Goal: Navigation & Orientation: Find specific page/section

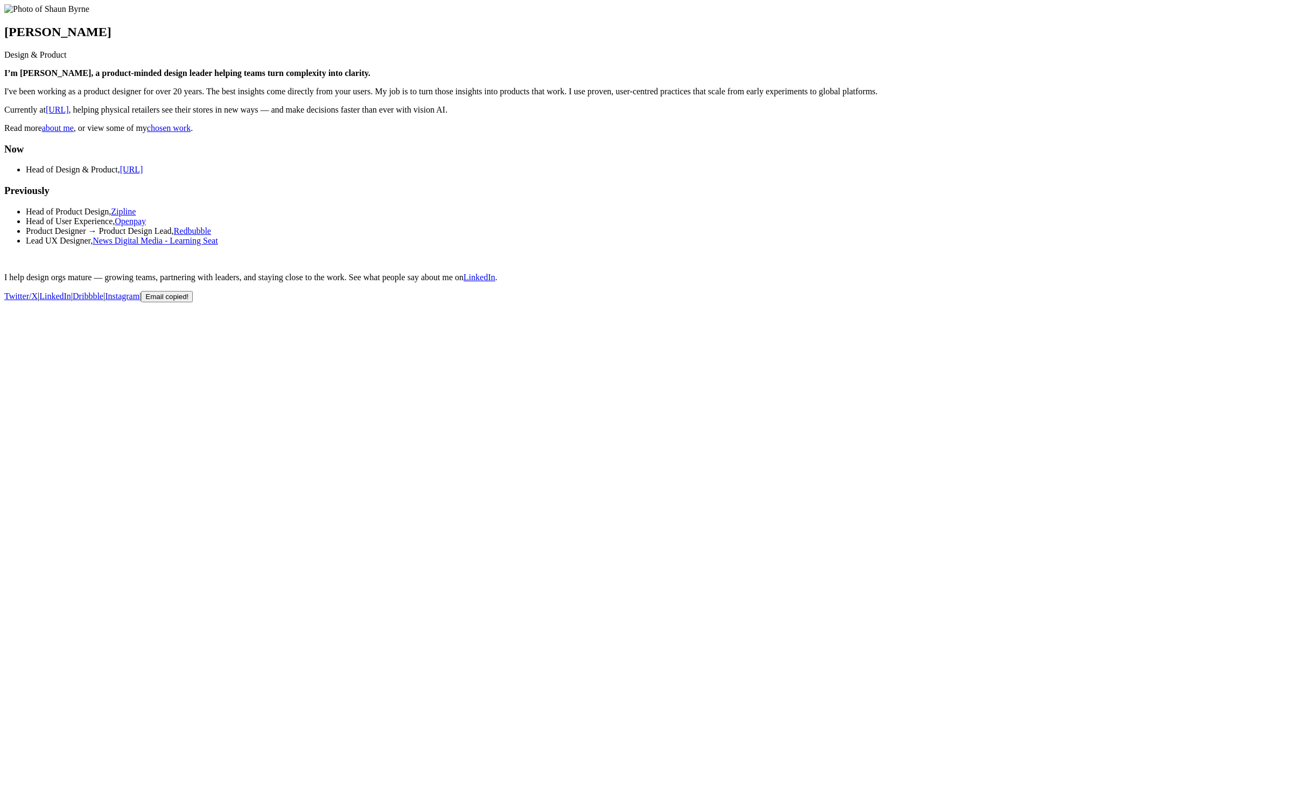
click at [62, 133] on link "about me" at bounding box center [58, 127] width 32 height 9
click at [181, 133] on link "chosen work" at bounding box center [169, 127] width 44 height 9
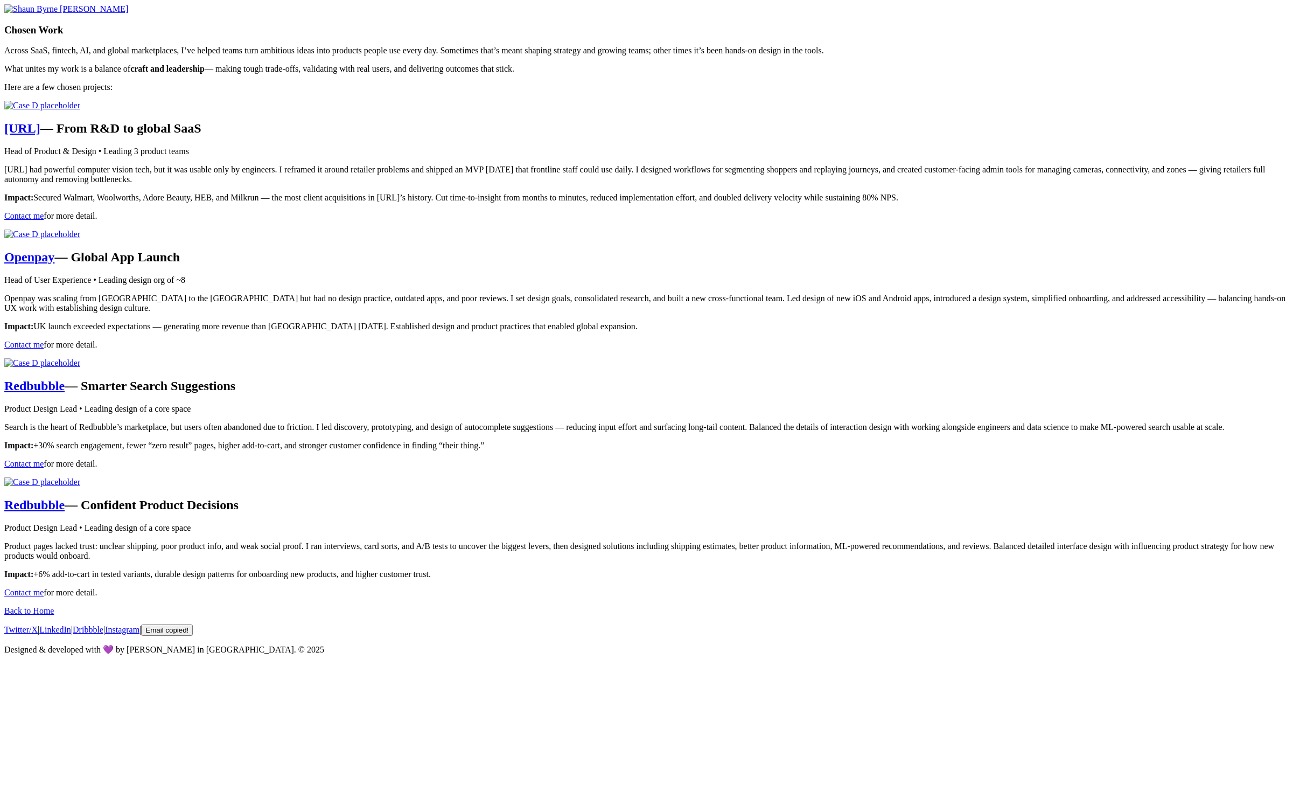
scroll to position [616, 0]
drag, startPoint x: 658, startPoint y: 158, endPoint x: 1227, endPoint y: 23, distance: 584.1
click at [4, 4] on body "[PERSON_NAME] Chosen Work Across SaaS, fintech, AI, and global marketplaces, I’…" at bounding box center [646, 329] width 1285 height 650
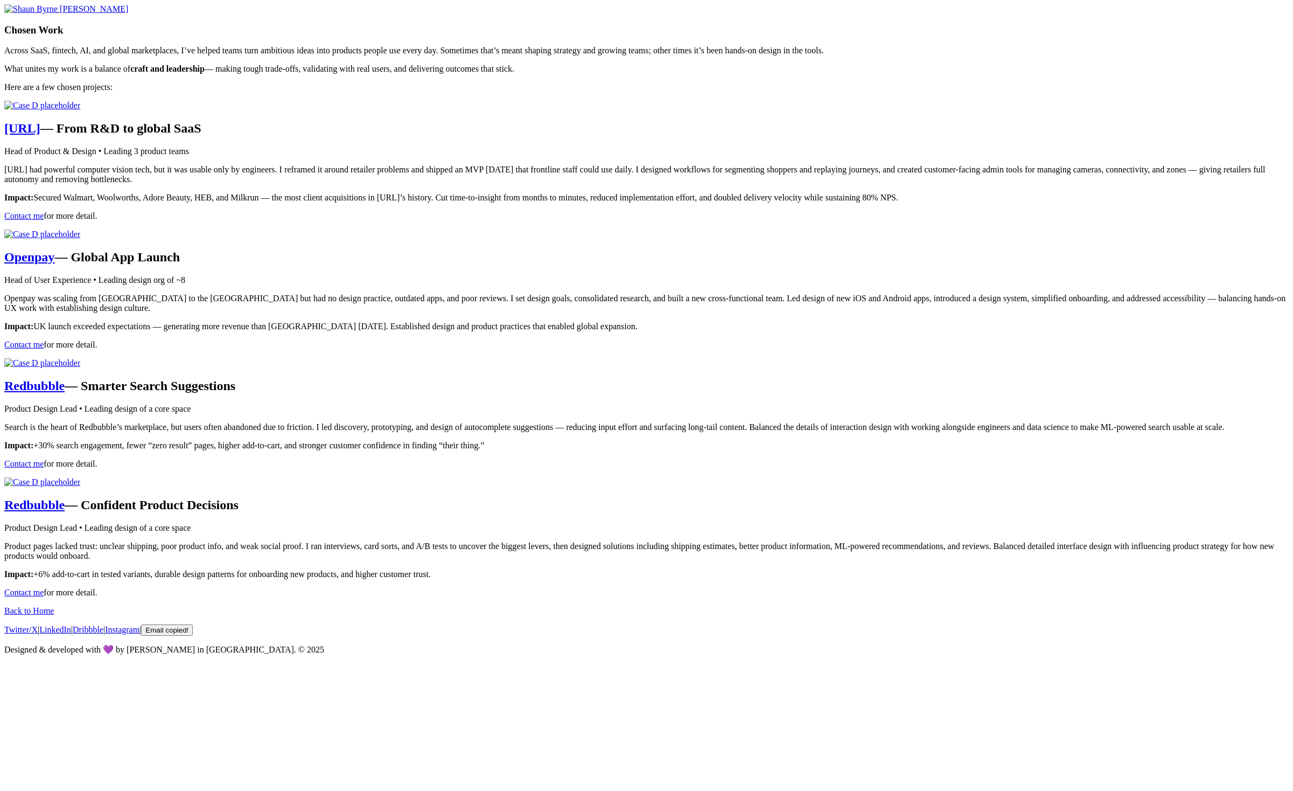
scroll to position [494, 0]
click at [1077, 387] on main "[PERSON_NAME] Chosen Work Across SaaS, fintech, AI, and global marketplaces, I’…" at bounding box center [646, 300] width 1285 height 593
